Goal: Navigation & Orientation: Find specific page/section

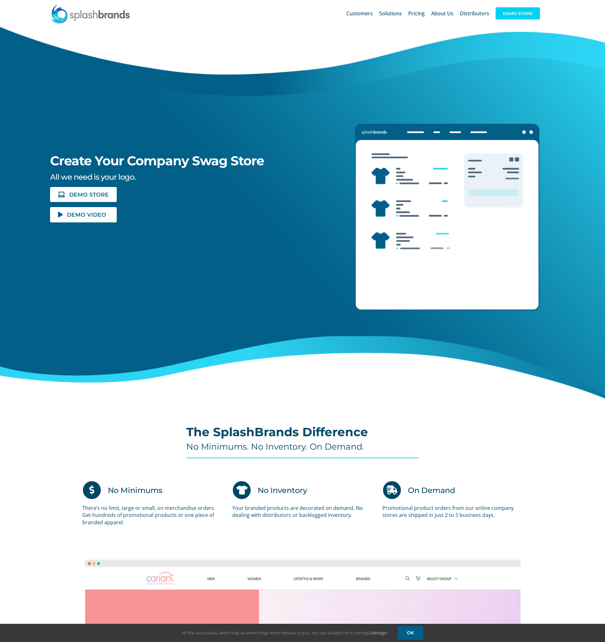
click at [504, 12] on span "DEMO STORE" at bounding box center [518, 13] width 44 height 12
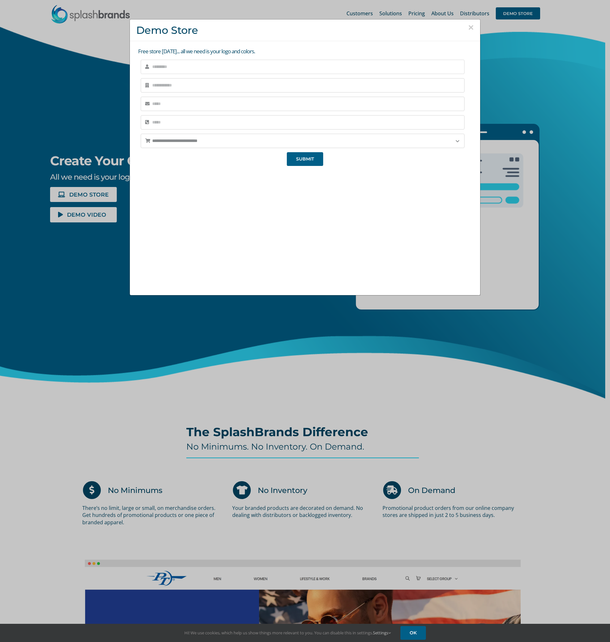
click at [195, 69] on input "text" at bounding box center [303, 67] width 324 height 14
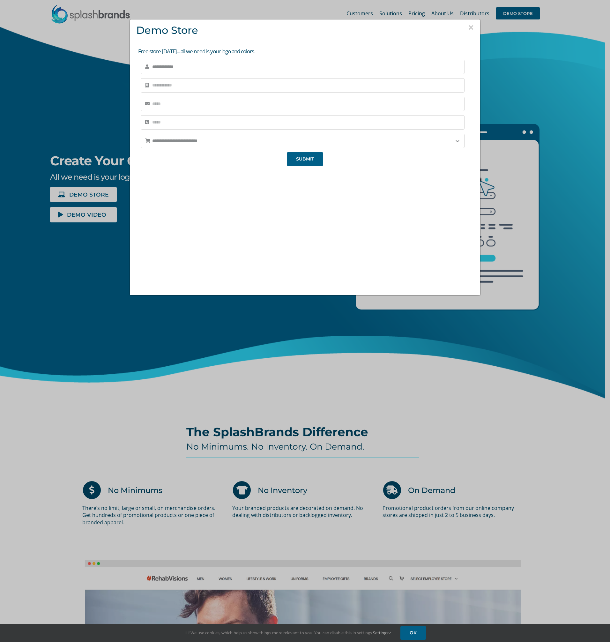
type input "**********"
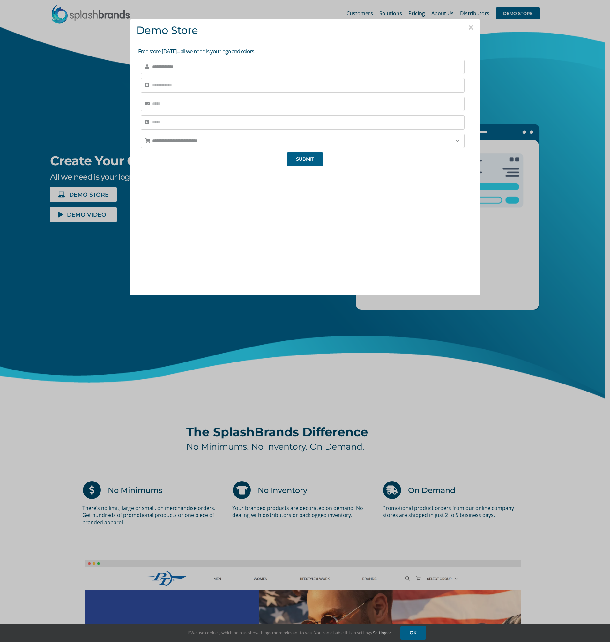
click at [470, 27] on button "×" at bounding box center [471, 28] width 6 height 10
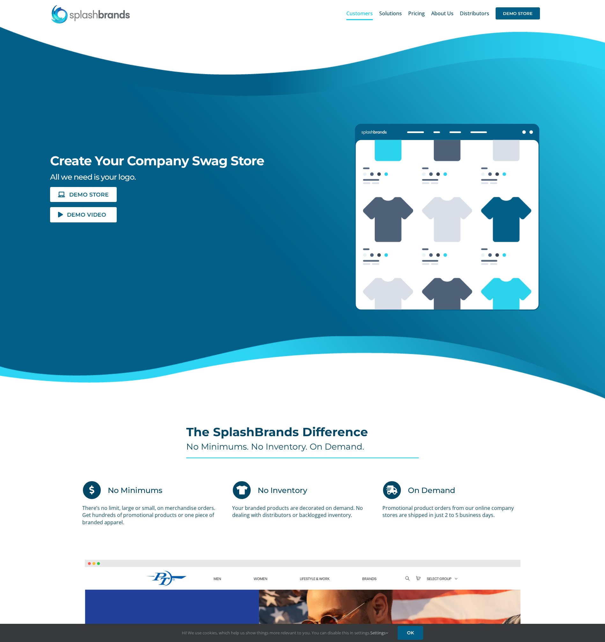
click at [360, 14] on span "Customers" at bounding box center [360, 13] width 26 height 5
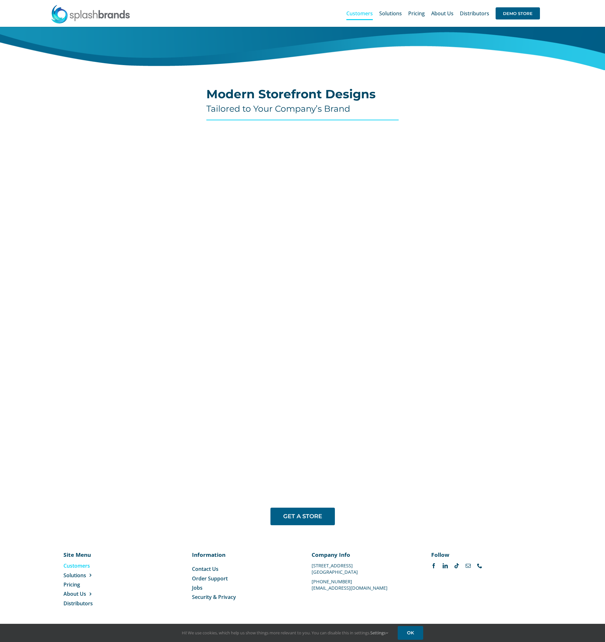
scroll to position [116, 0]
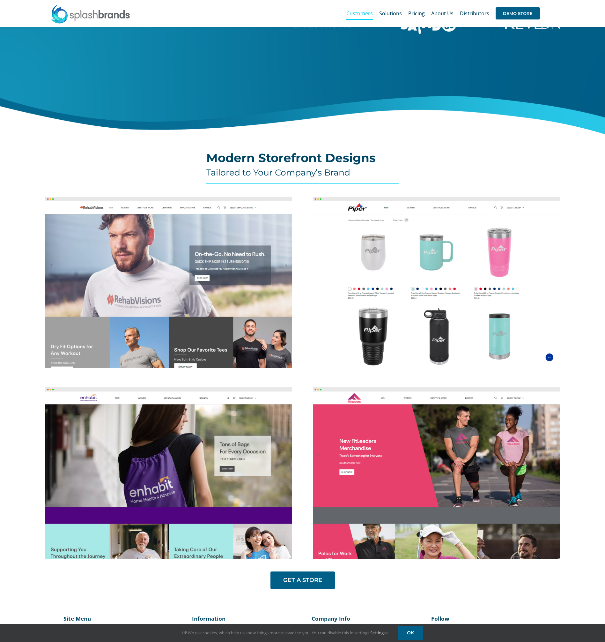
click at [380, 270] on img at bounding box center [436, 282] width 247 height 171
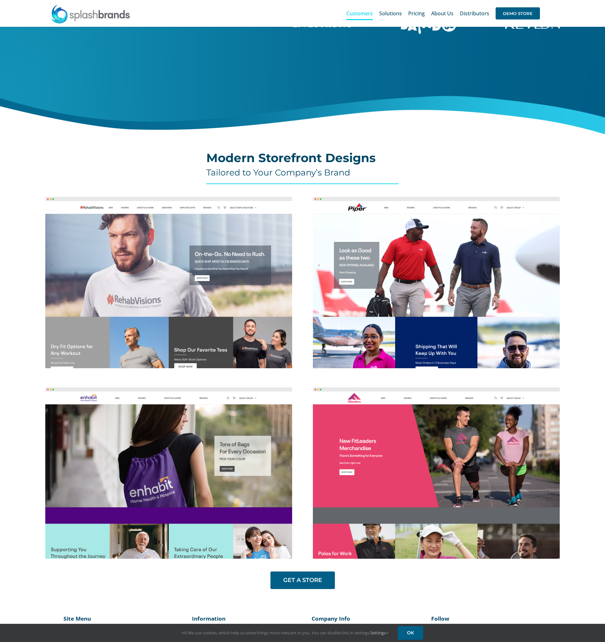
click at [111, 88] on div "You’re In Good Company Visit some of our work. DEMO STORE" at bounding box center [303, 22] width 630 height 223
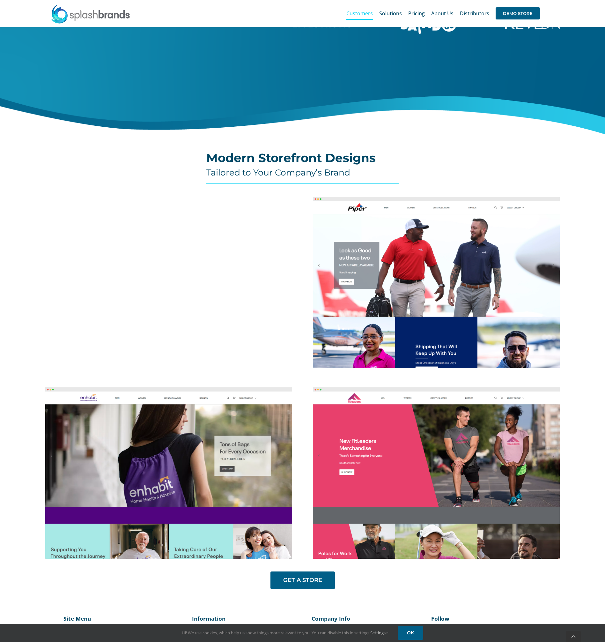
scroll to position [180, 0]
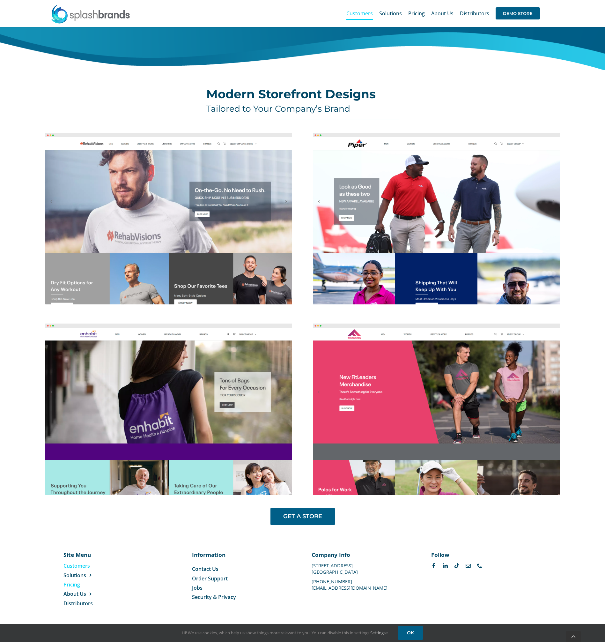
click at [66, 585] on span "Pricing" at bounding box center [72, 584] width 17 height 7
